Goal: Check status: Check status

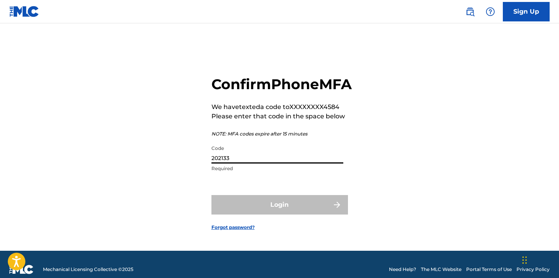
type input "202133"
click at [279, 215] on button "Login" at bounding box center [279, 204] width 136 height 19
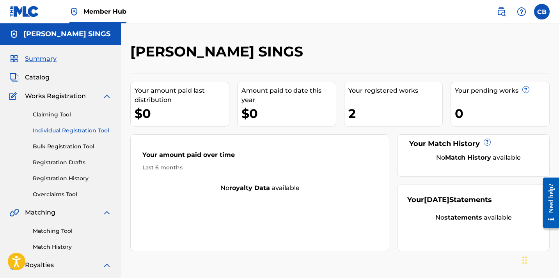
click at [66, 131] on link "Individual Registration Tool" at bounding box center [72, 131] width 79 height 8
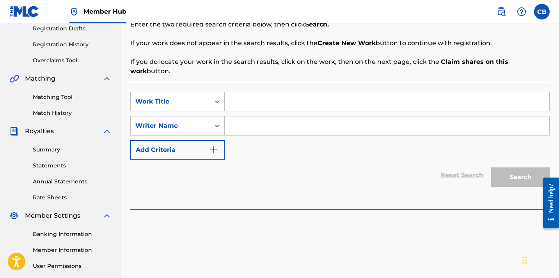
scroll to position [133, 0]
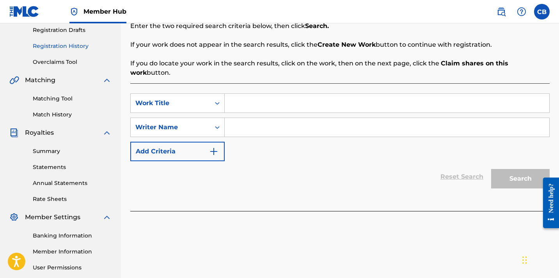
click at [61, 48] on link "Registration History" at bounding box center [72, 46] width 79 height 8
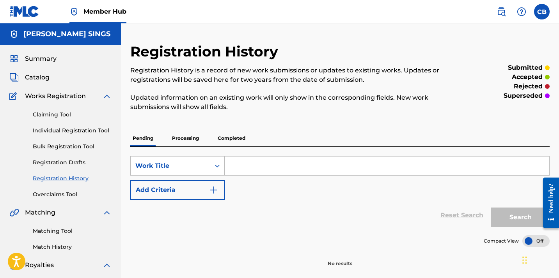
click at [193, 136] on p "Processing" at bounding box center [186, 138] width 32 height 16
